Goal: Task Accomplishment & Management: Complete application form

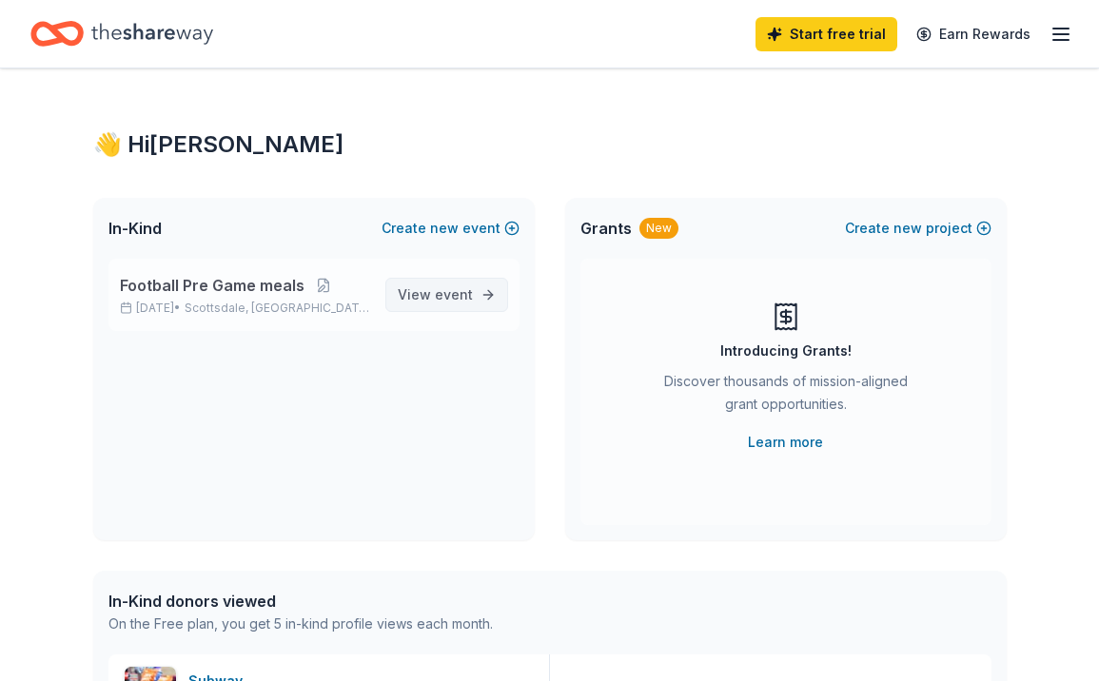
click at [435, 291] on span "View event" at bounding box center [435, 295] width 75 height 23
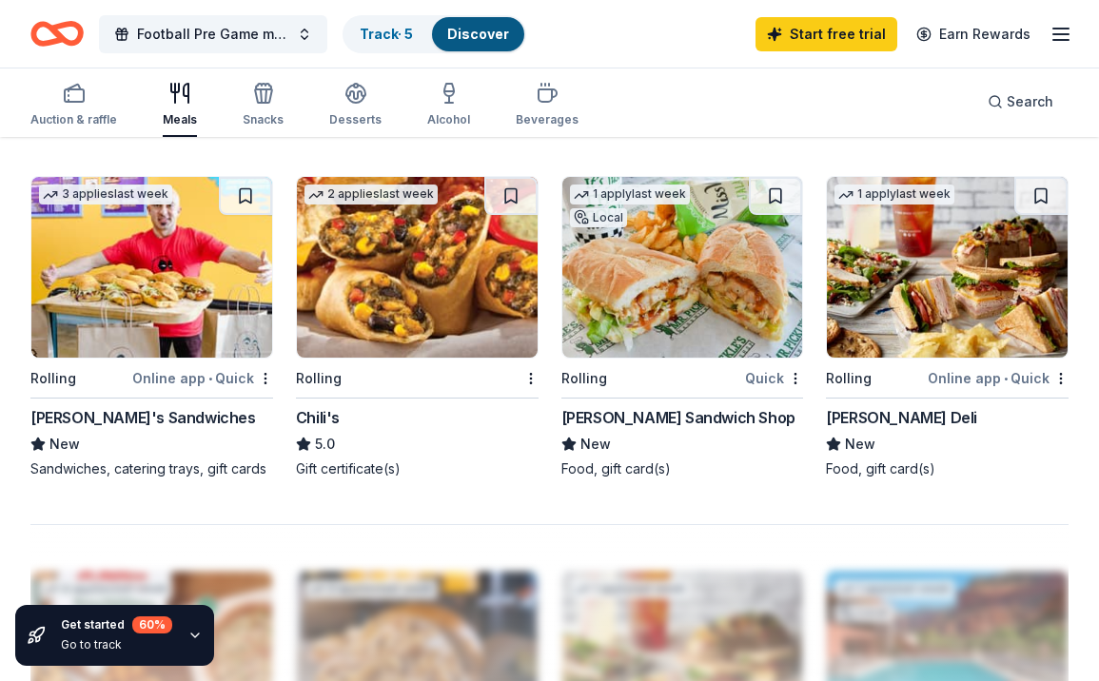
scroll to position [1545, 0]
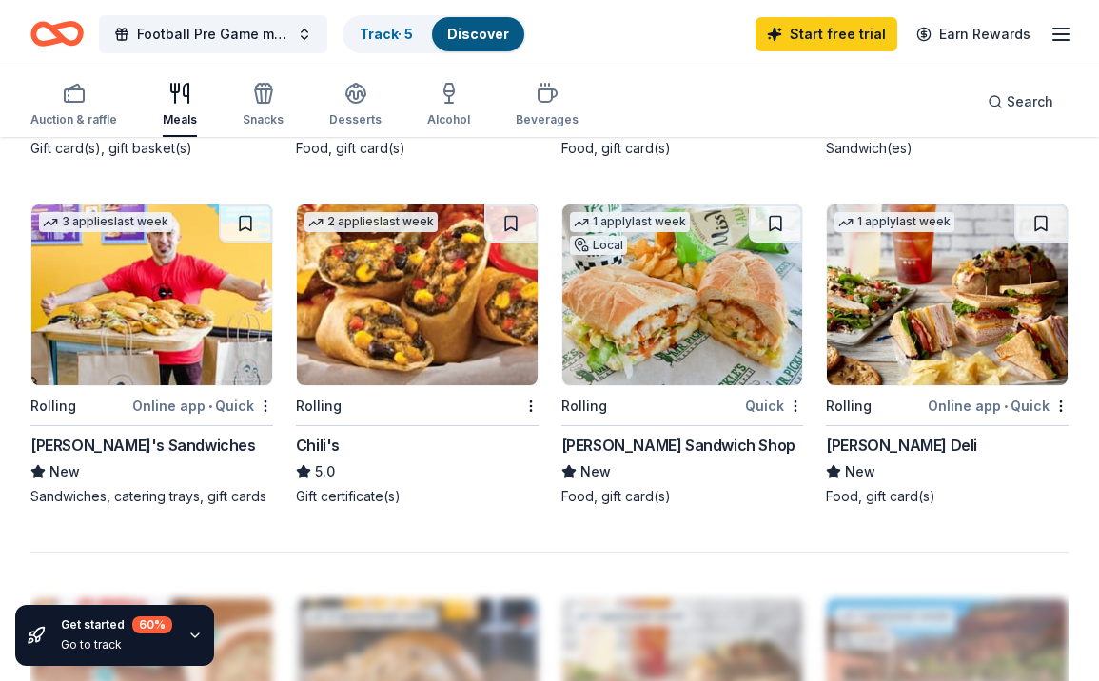
drag, startPoint x: 699, startPoint y: 756, endPoint x: 553, endPoint y: 224, distance: 551.8
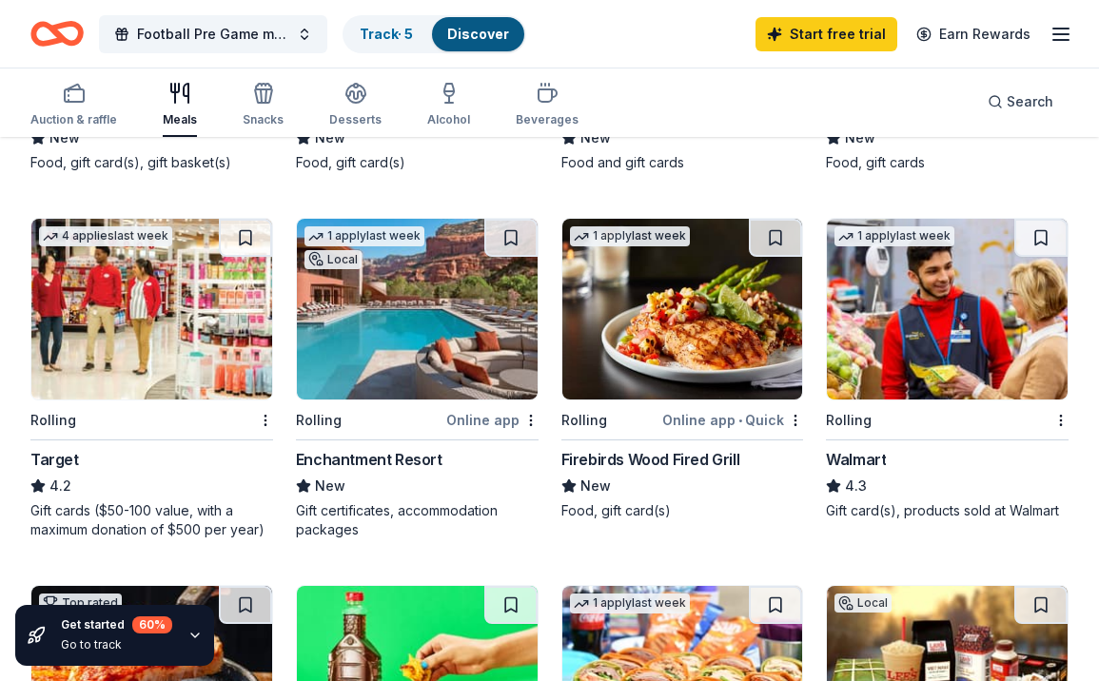
scroll to position [808, 0]
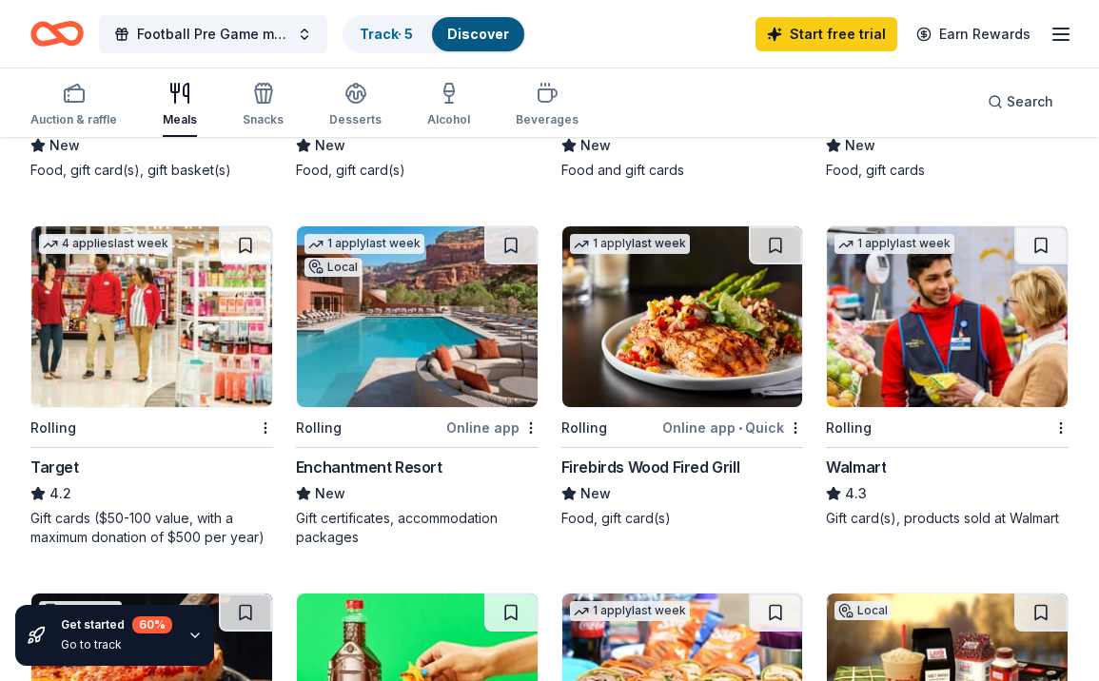
click at [864, 468] on div "Walmart" at bounding box center [856, 467] width 60 height 23
click at [855, 456] on div "Walmart" at bounding box center [856, 467] width 60 height 23
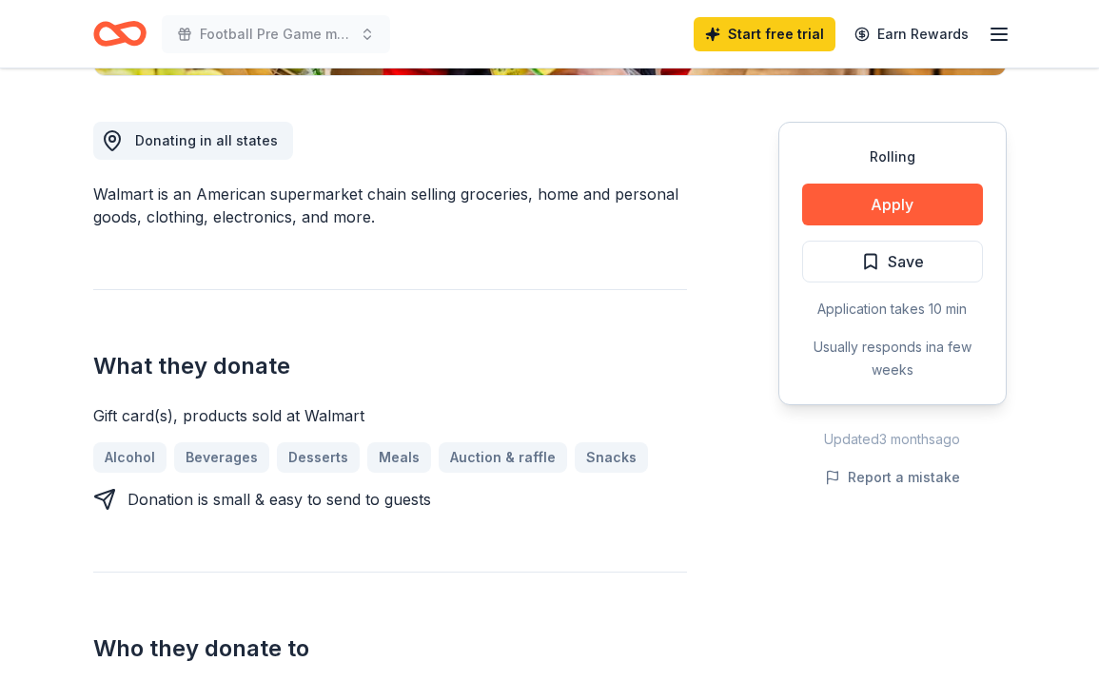
scroll to position [509, 0]
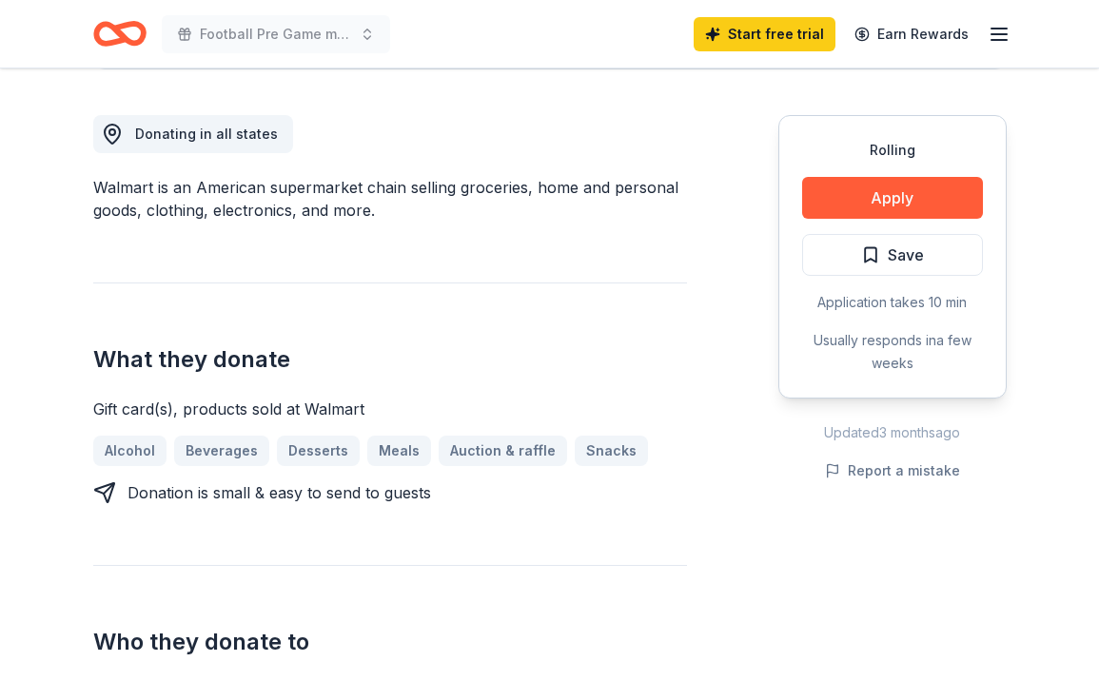
drag, startPoint x: 578, startPoint y: 633, endPoint x: 529, endPoint y: 513, distance: 129.4
click at [529, 513] on div "Donating in all states Walmart is an American supermarket chain selling groceri…" at bounding box center [390, 386] width 594 height 634
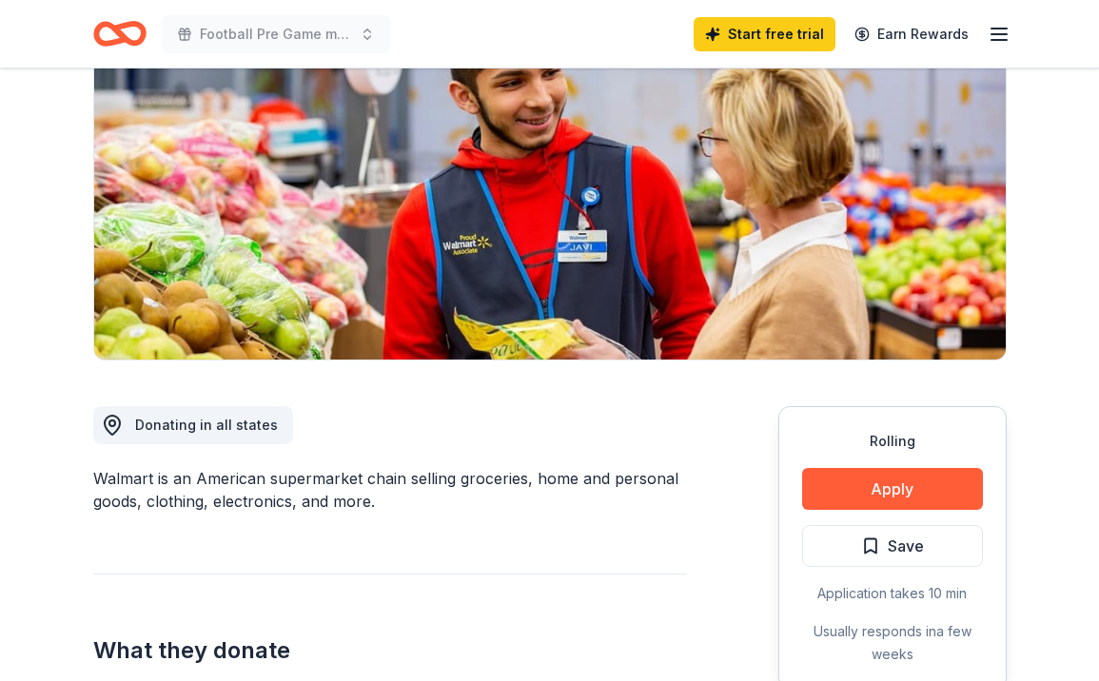
scroll to position [200, 0]
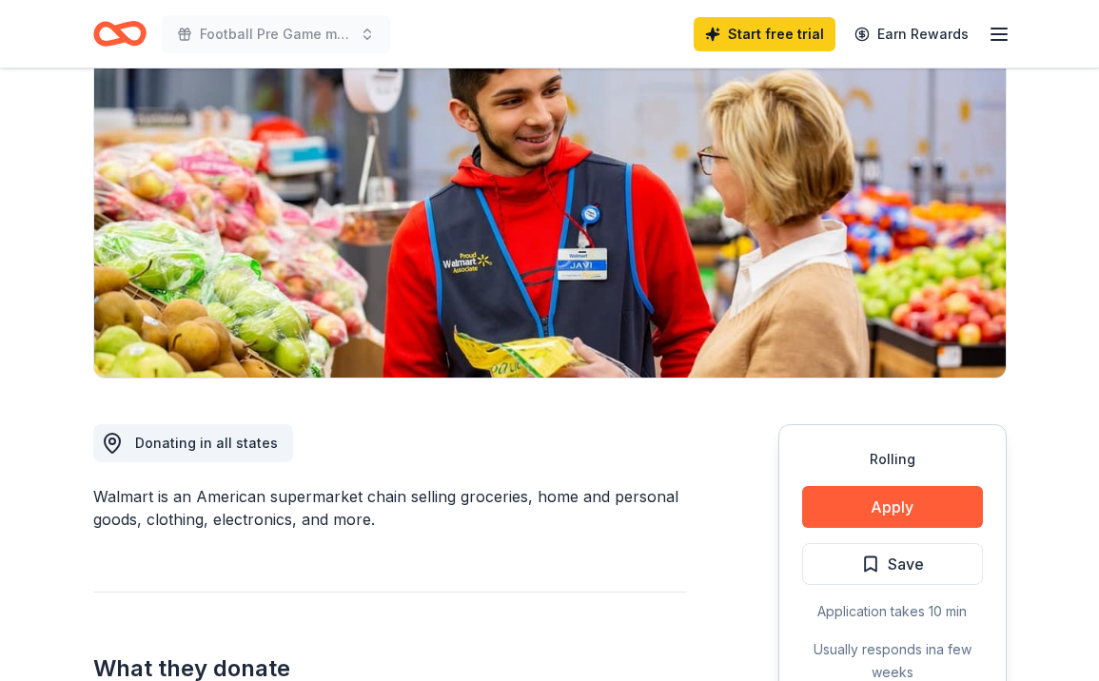
drag, startPoint x: 650, startPoint y: 479, endPoint x: 672, endPoint y: 140, distance: 339.5
click at [895, 503] on button "Apply" at bounding box center [892, 507] width 181 height 42
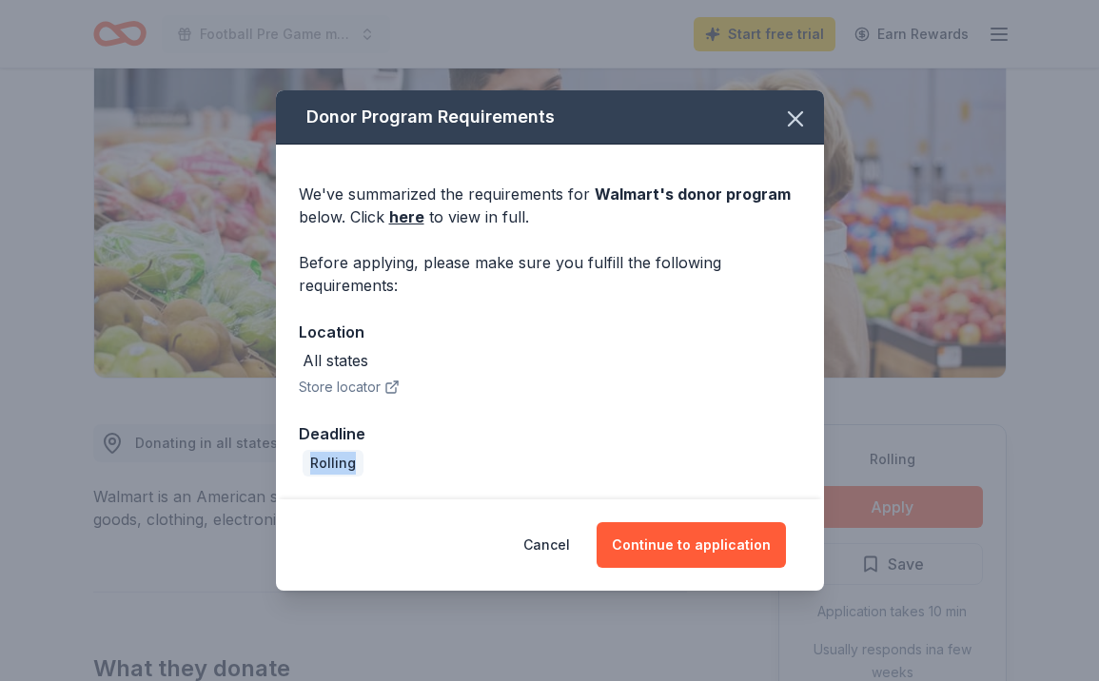
drag, startPoint x: 637, startPoint y: 443, endPoint x: 626, endPoint y: 489, distance: 46.9
click at [626, 489] on div "We've summarized the requirements for Walmart 's donor program below. Click her…" at bounding box center [550, 322] width 548 height 355
click at [711, 532] on button "Continue to application" at bounding box center [691, 545] width 189 height 46
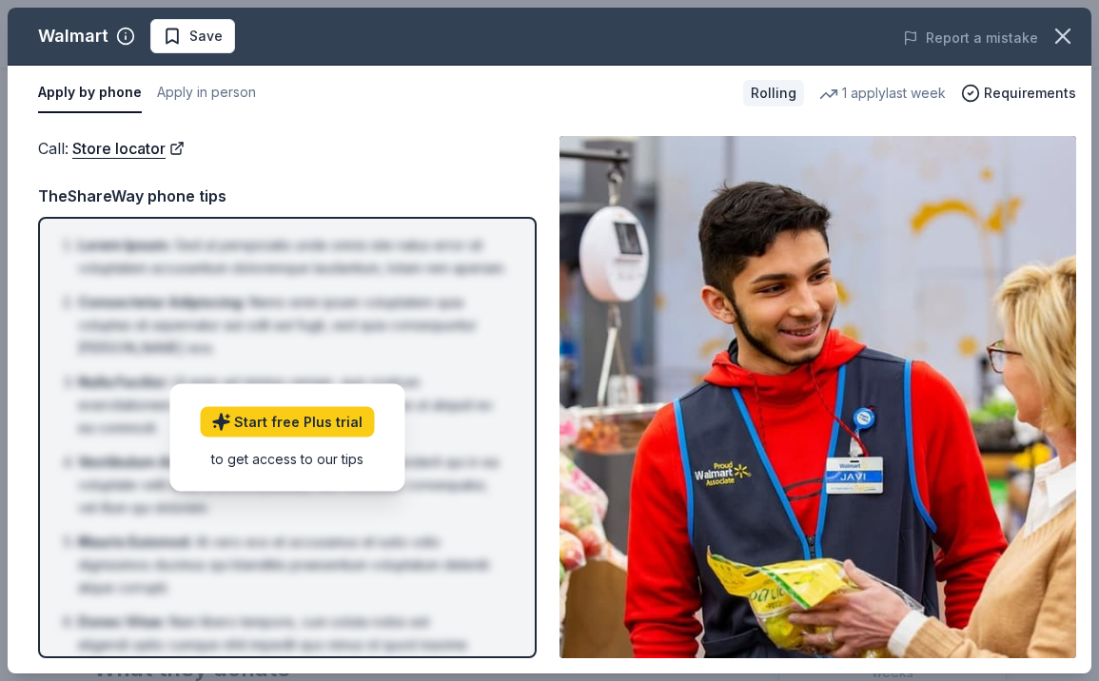
drag, startPoint x: 558, startPoint y: 478, endPoint x: 482, endPoint y: 543, distance: 99.8
click at [482, 543] on div "Call : Store locator Call : Store locator TheShareWay phone tips Lorem Ipsum : …" at bounding box center [550, 397] width 1084 height 553
click at [1013, 93] on span "Requirements" at bounding box center [1030, 93] width 92 height 23
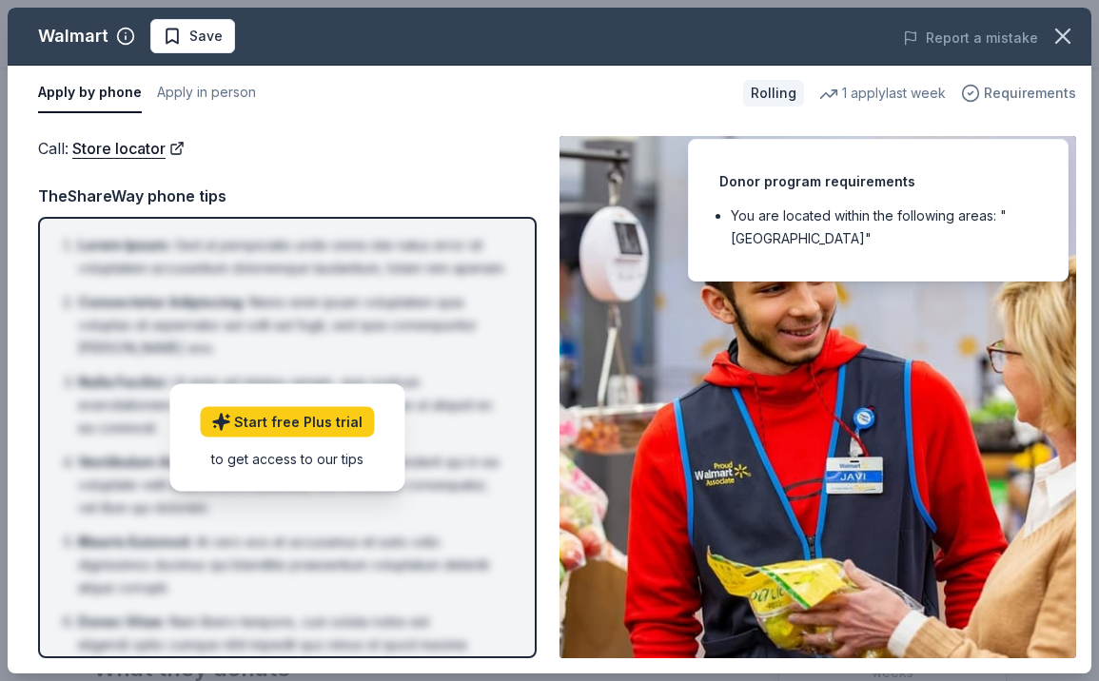
click at [1013, 93] on span "Requirements" at bounding box center [1030, 93] width 92 height 23
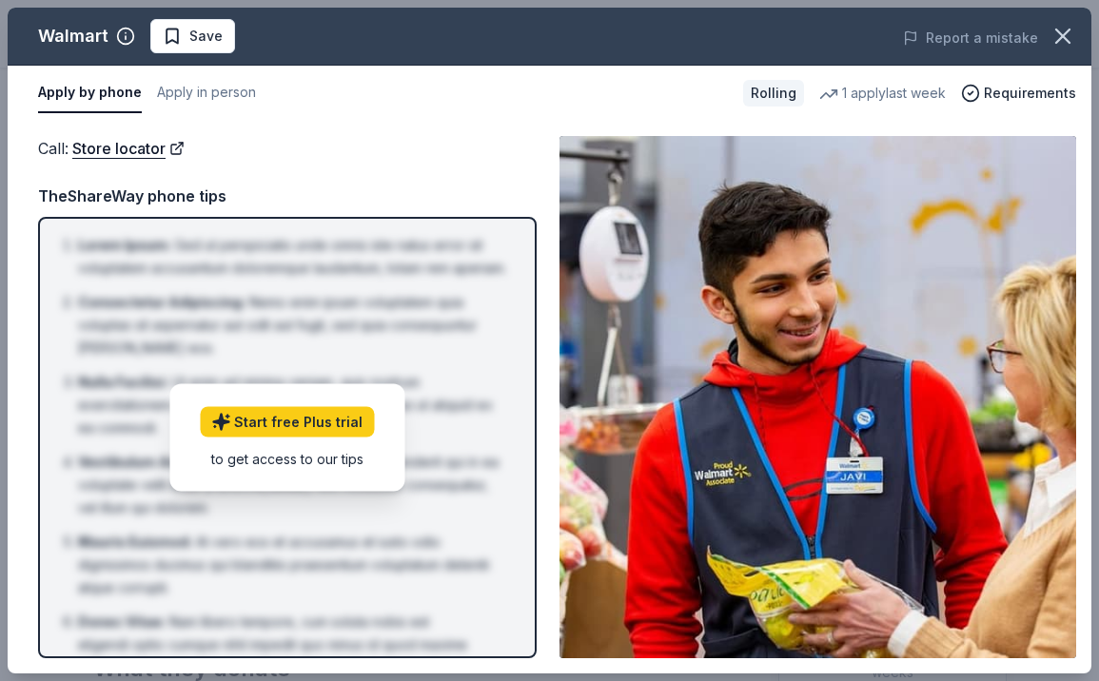
drag, startPoint x: 827, startPoint y: 118, endPoint x: 592, endPoint y: 722, distance: 648.4
click at [592, 482] on html "Football Pre Game meals Start free trial Earn Rewards Rolling Share Walmart 4.3…" at bounding box center [549, 140] width 1099 height 681
click at [381, 258] on li "Lorem Ipsum : Sed ut perspiciatis unde omnis iste natus error sit voluptatem ac…" at bounding box center [293, 257] width 430 height 46
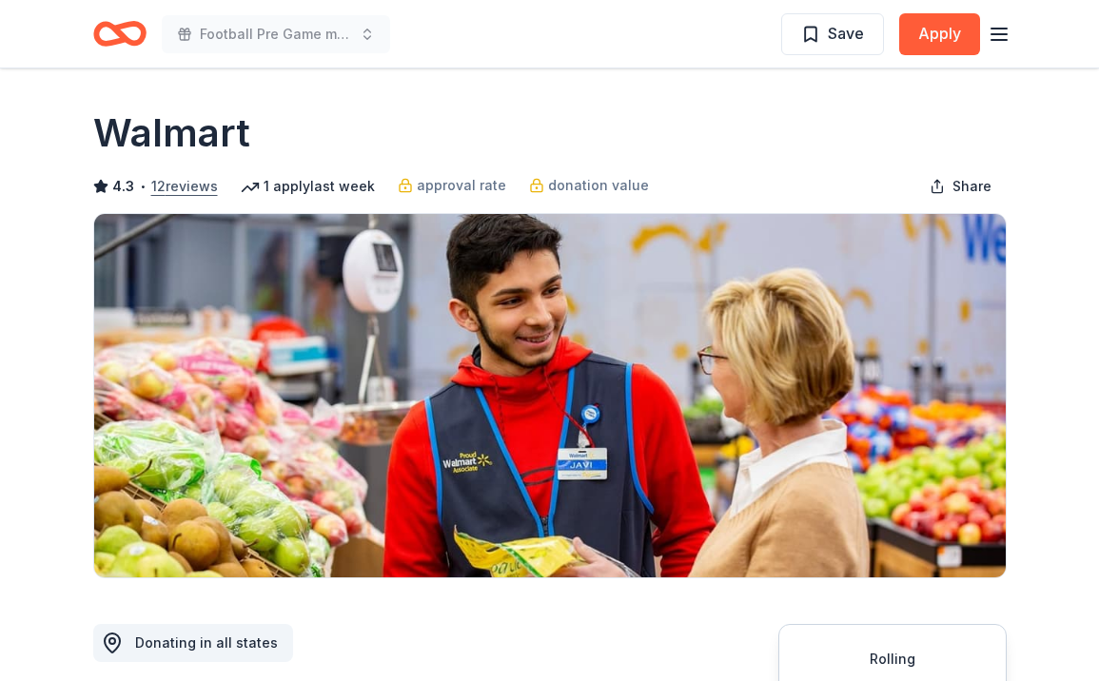
click at [173, 184] on button "12 reviews" at bounding box center [184, 186] width 67 height 23
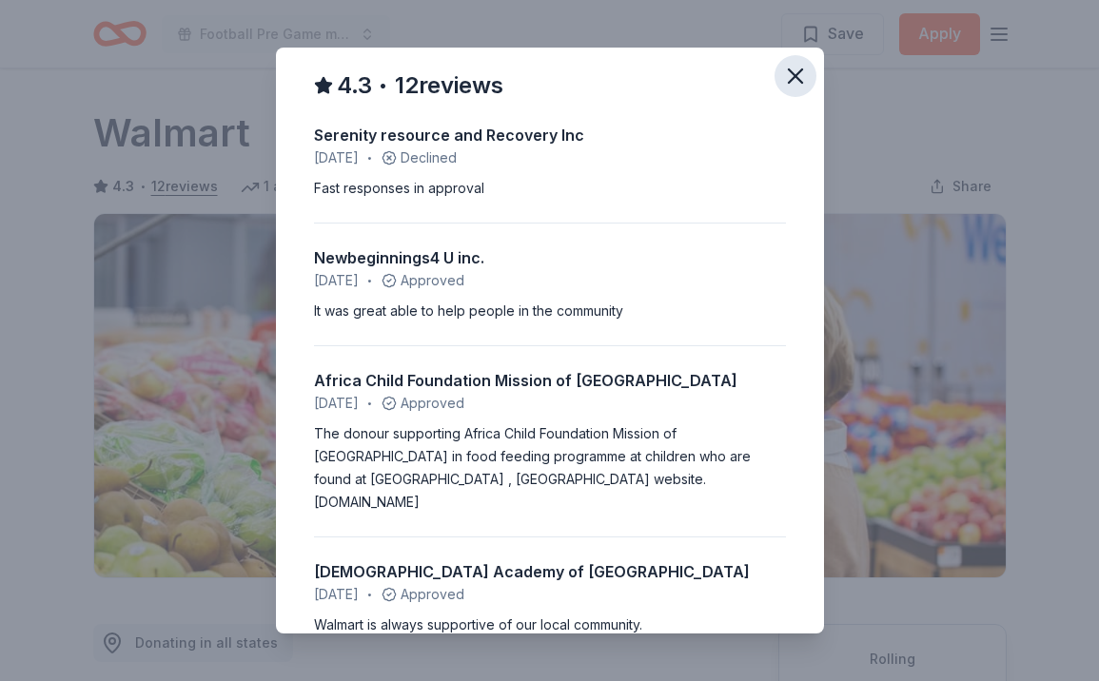
click at [792, 72] on icon "button" at bounding box center [795, 75] width 13 height 13
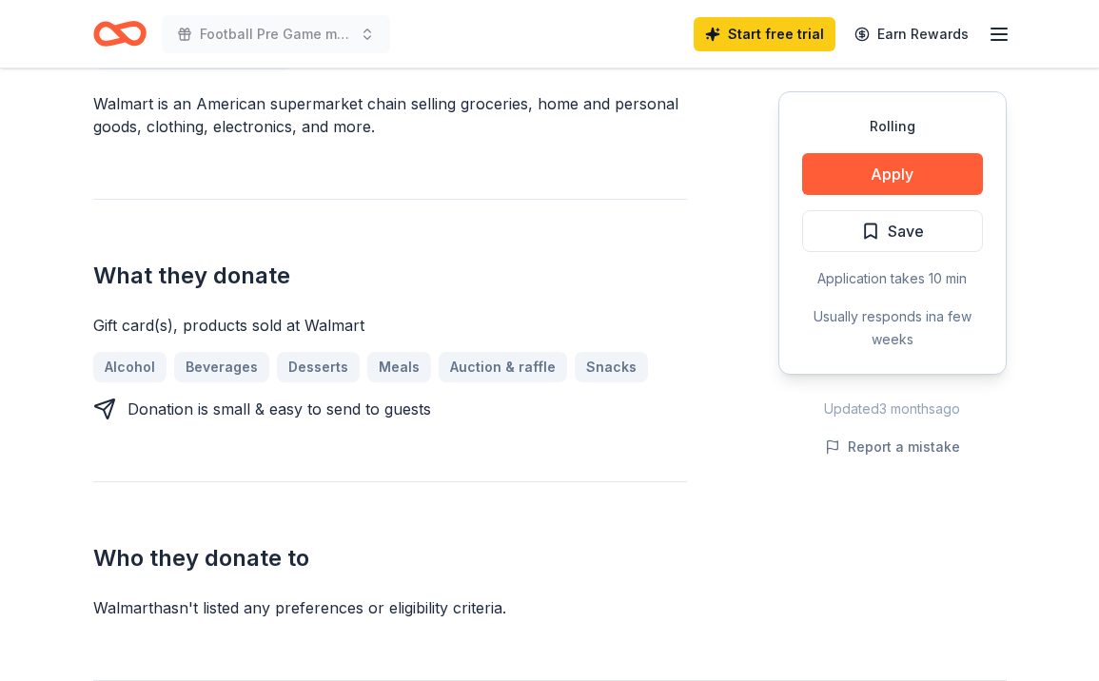
scroll to position [733, 0]
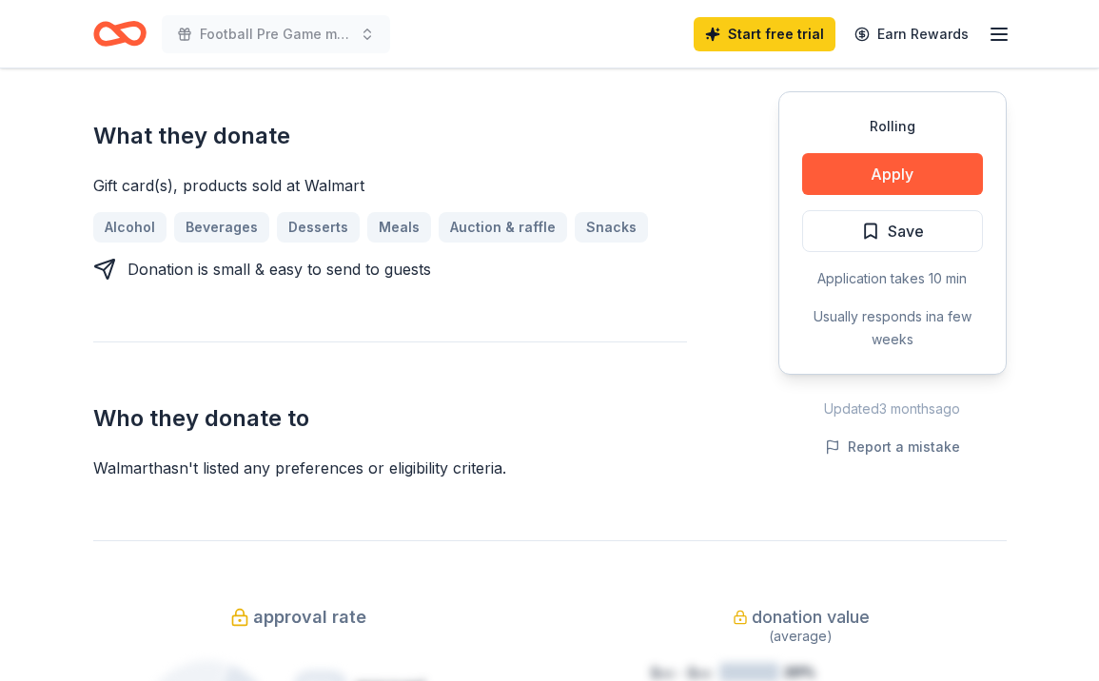
drag, startPoint x: 547, startPoint y: 621, endPoint x: 410, endPoint y: 578, distance: 143.9
click at [895, 186] on button "Apply" at bounding box center [892, 174] width 181 height 42
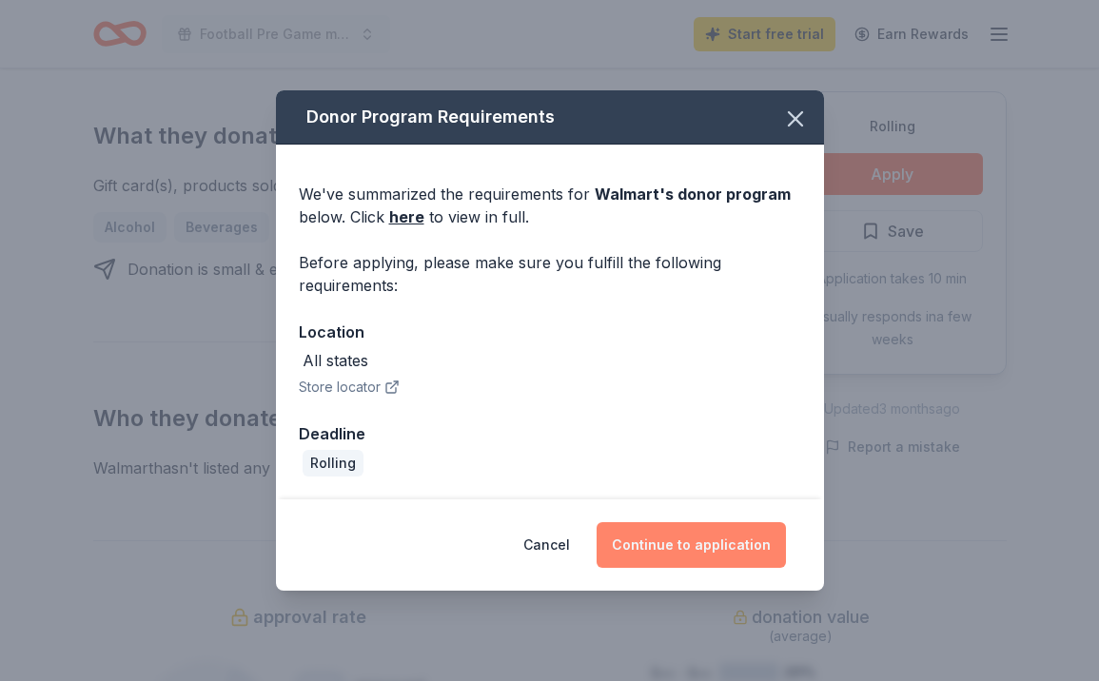
click at [738, 554] on button "Continue to application" at bounding box center [691, 545] width 189 height 46
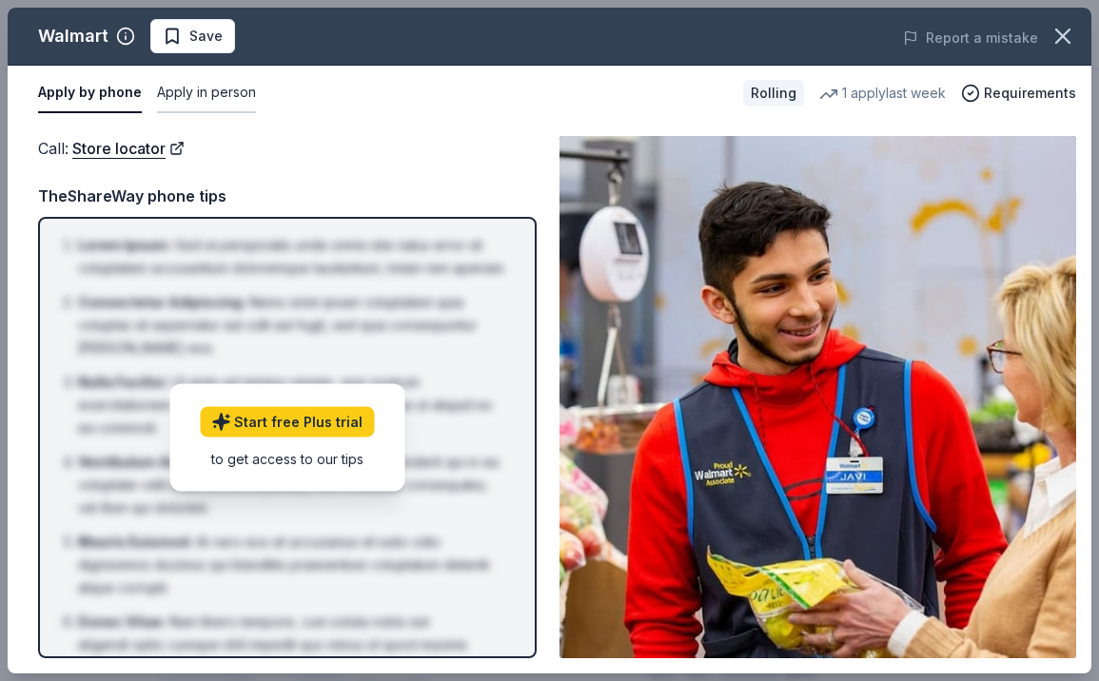
click at [215, 88] on button "Apply in person" at bounding box center [206, 93] width 99 height 40
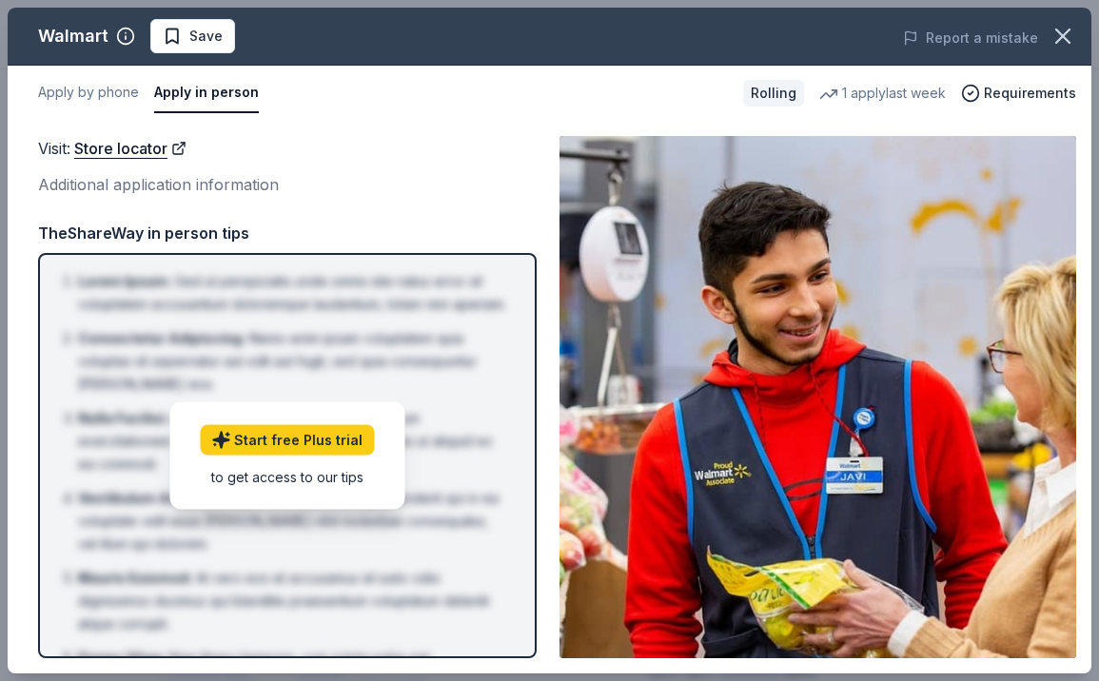
click at [211, 101] on button "Apply in person" at bounding box center [206, 93] width 105 height 40
click at [94, 90] on button "Apply by phone" at bounding box center [88, 93] width 101 height 40
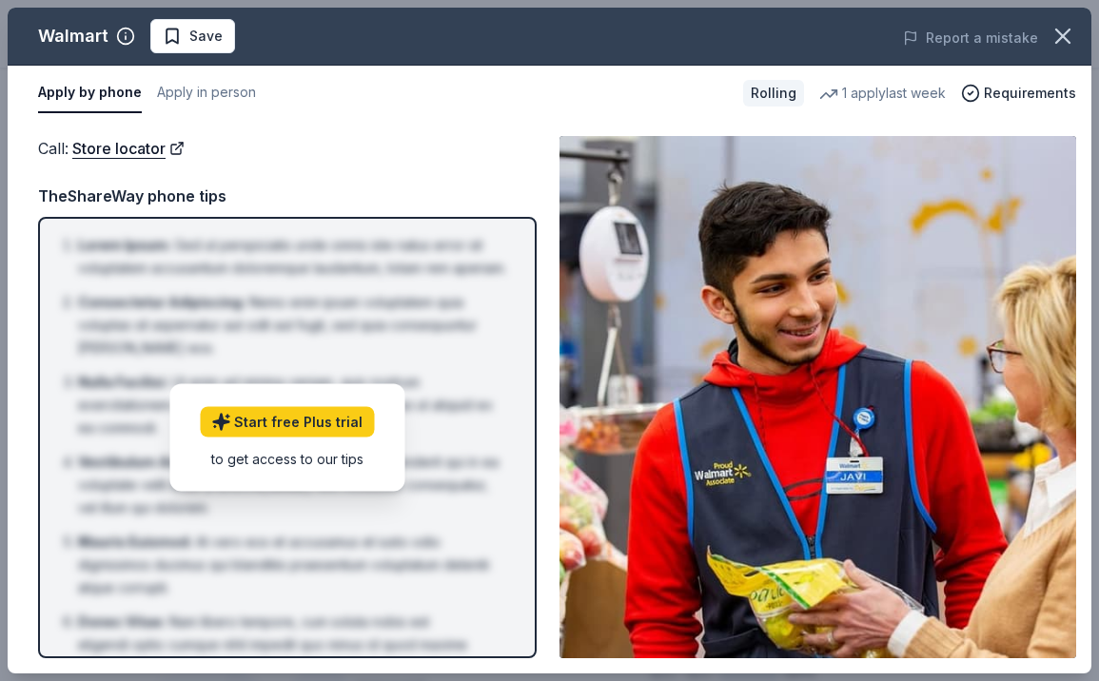
drag, startPoint x: 446, startPoint y: 174, endPoint x: 231, endPoint y: 449, distance: 349.1
click at [231, 449] on div "Call : Store locator TheShareWay phone tips Lorem Ipsum : Sed ut perspiciatis u…" at bounding box center [287, 397] width 499 height 522
